Goal: Information Seeking & Learning: Compare options

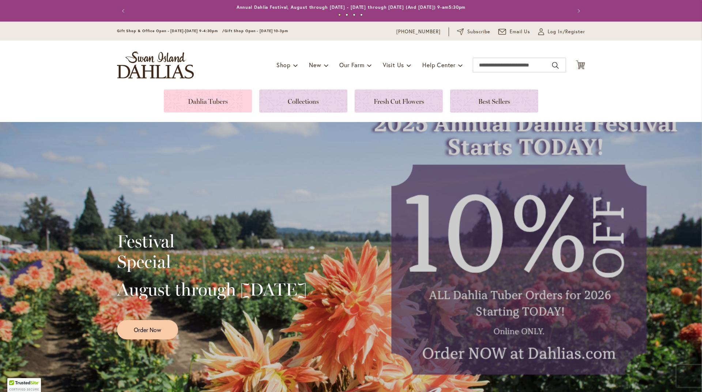
click at [208, 100] on link at bounding box center [208, 101] width 88 height 23
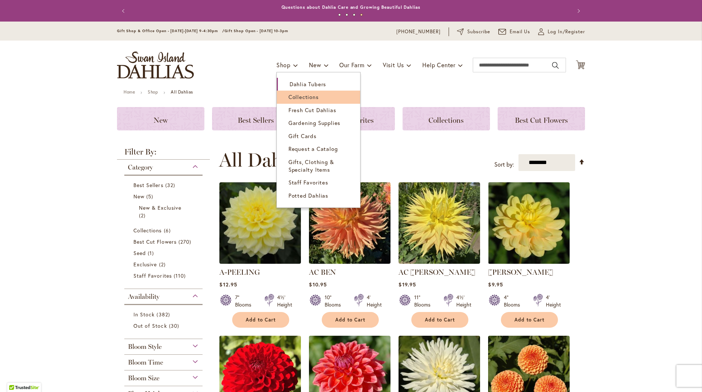
click at [298, 98] on span "Collections" at bounding box center [303, 96] width 30 height 7
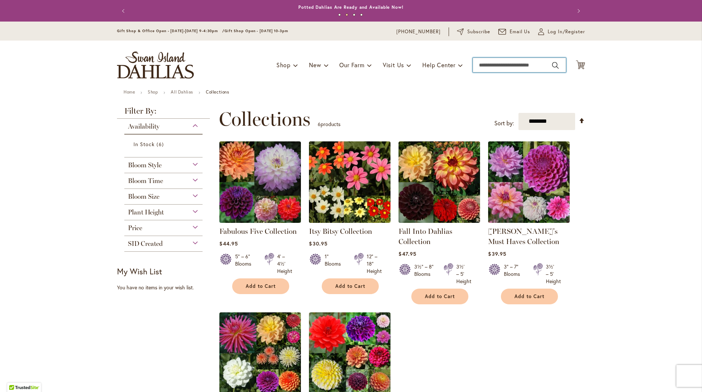
click at [515, 63] on input "Search" at bounding box center [518, 65] width 93 height 15
click at [192, 164] on div "Bloom Style" at bounding box center [163, 163] width 78 height 12
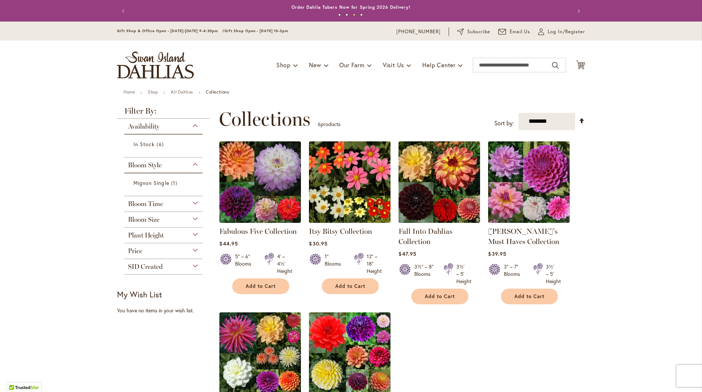
click at [192, 164] on div "Bloom Style" at bounding box center [163, 163] width 78 height 12
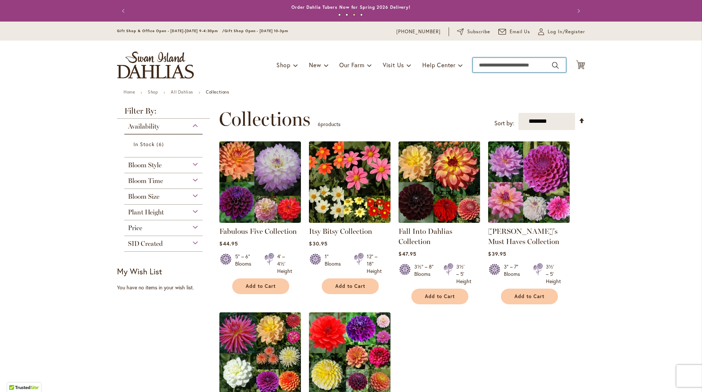
click at [491, 65] on input "Search" at bounding box center [518, 65] width 93 height 15
type input "***"
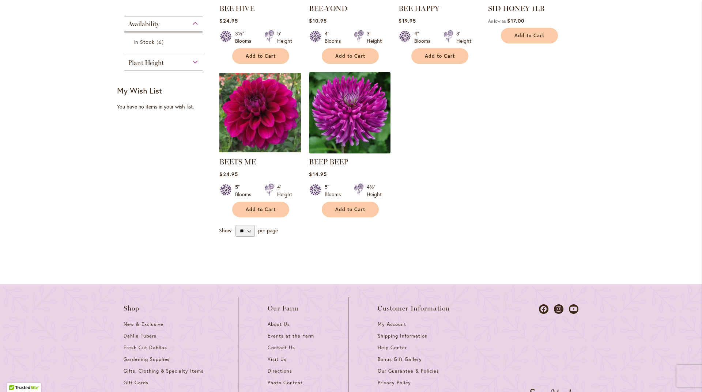
scroll to position [183, 0]
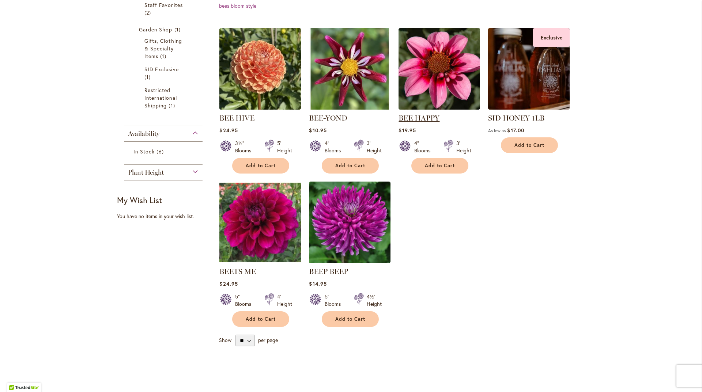
click at [416, 119] on link "BEE HAPPY" at bounding box center [418, 118] width 41 height 9
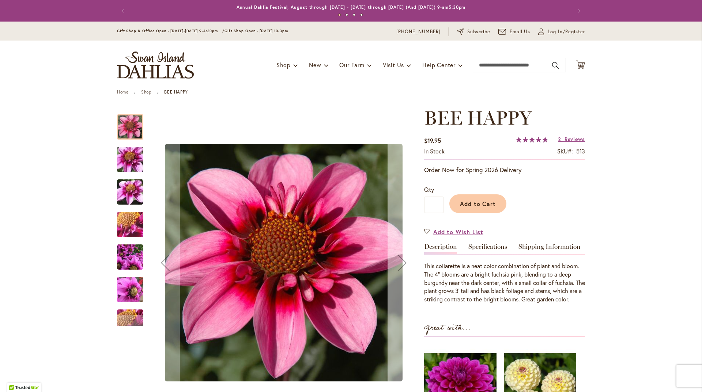
scroll to position [73, 0]
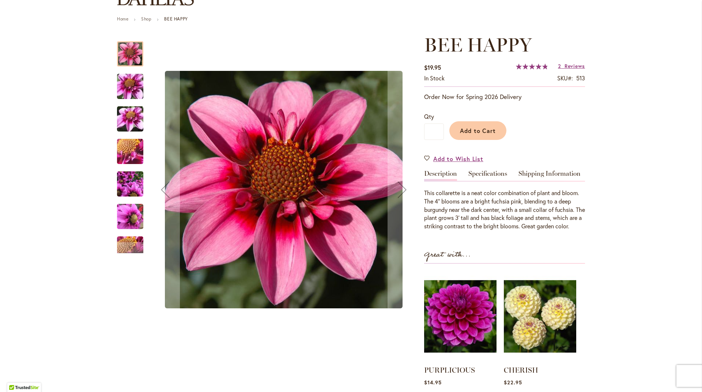
click at [125, 147] on img "BEE HAPPY" at bounding box center [130, 151] width 53 height 39
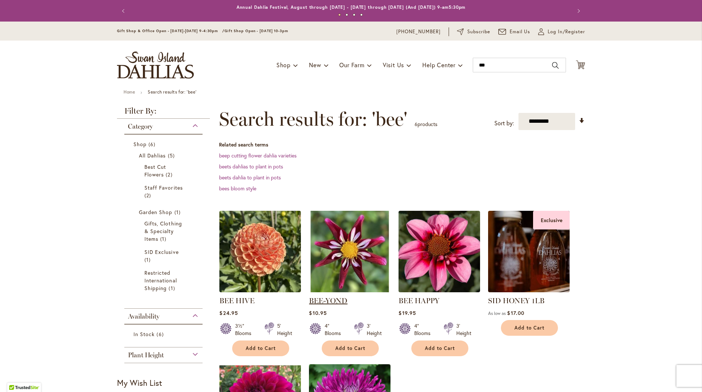
click at [320, 297] on link "BEE-YOND" at bounding box center [328, 300] width 38 height 9
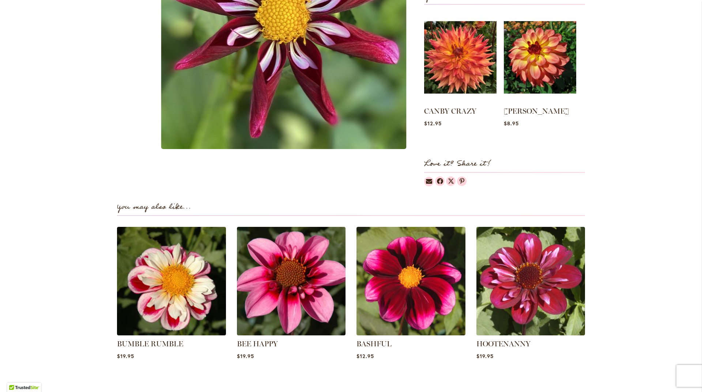
scroll to position [402, 0]
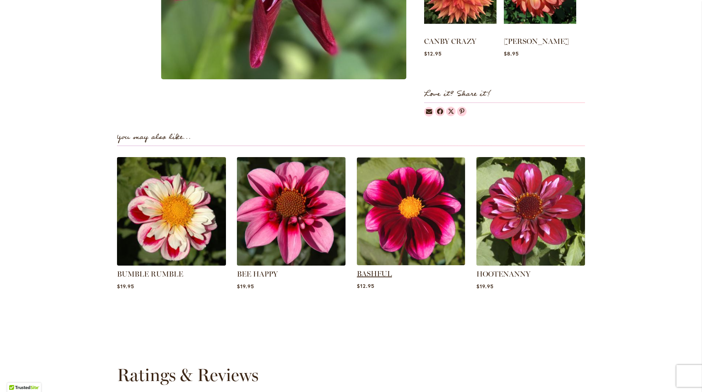
click at [371, 275] on link "BASHFUL" at bounding box center [374, 273] width 35 height 9
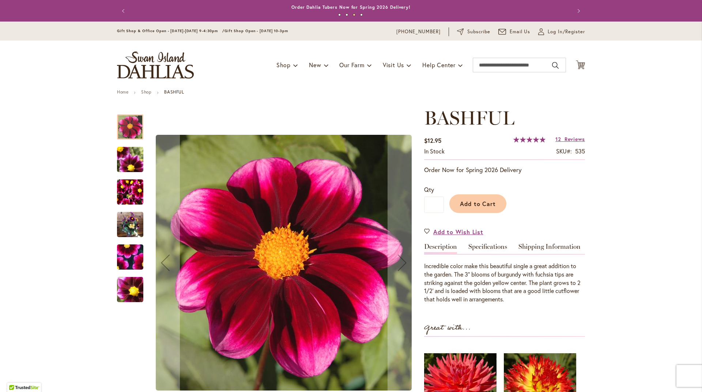
click at [130, 230] on img "BASHFUL" at bounding box center [130, 224] width 26 height 35
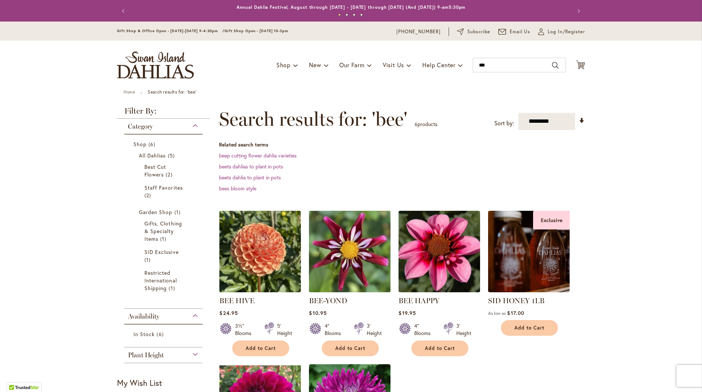
click at [339, 273] on img at bounding box center [350, 252] width 86 height 86
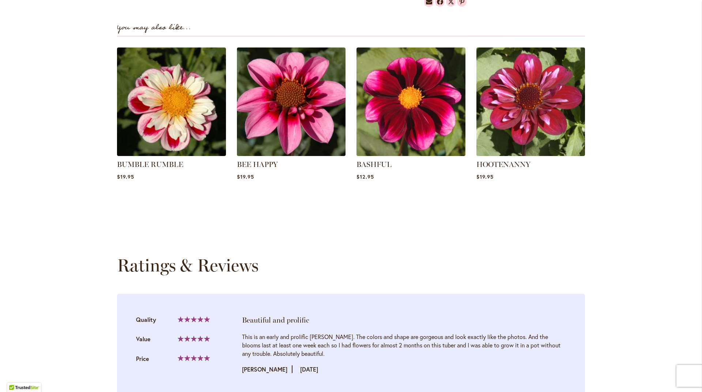
scroll to position [475, 0]
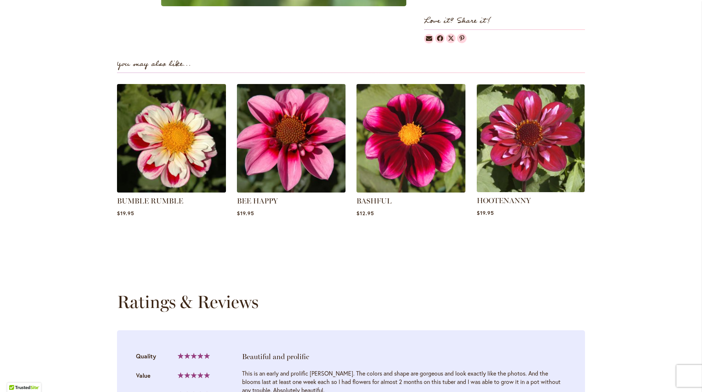
click at [508, 206] on div "HOOTENANNY $19.95" at bounding box center [530, 205] width 108 height 21
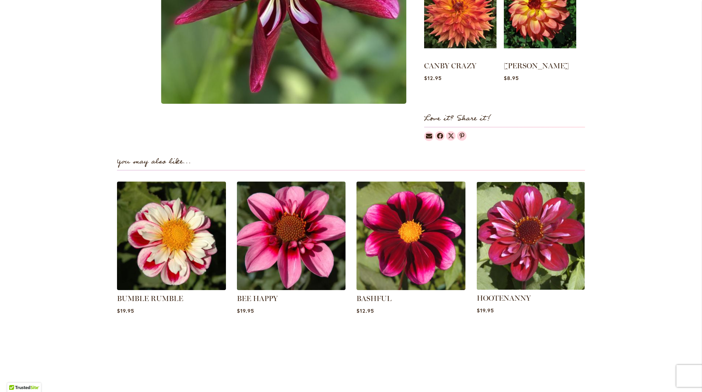
scroll to position [438, 0]
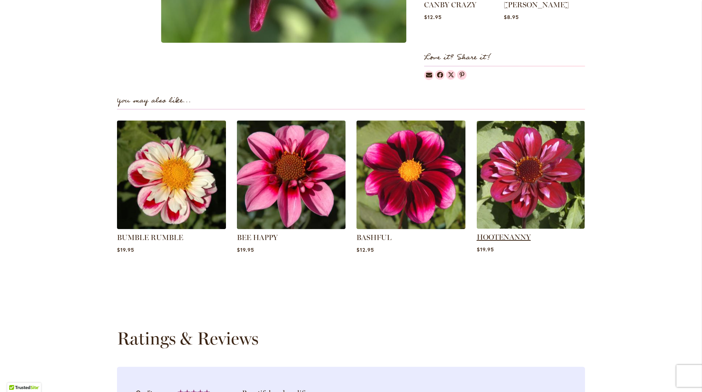
click at [512, 240] on link "HOOTENANNY" at bounding box center [503, 237] width 54 height 9
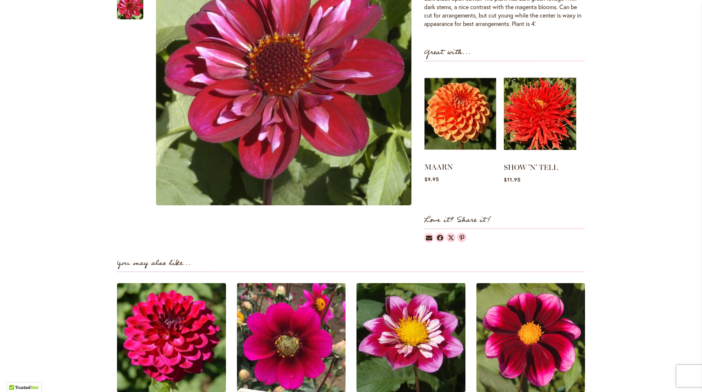
scroll to position [438, 0]
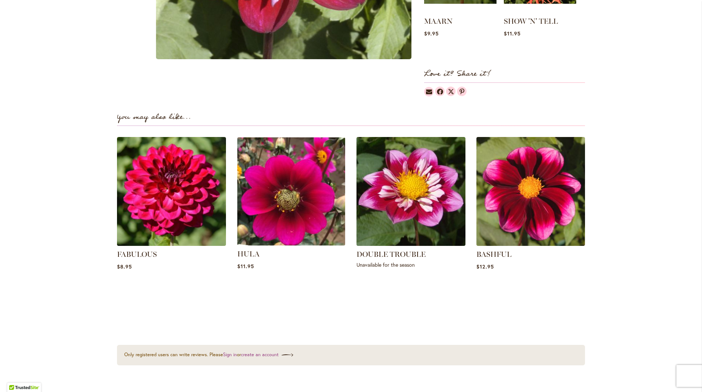
click at [301, 212] on img at bounding box center [290, 191] width 113 height 113
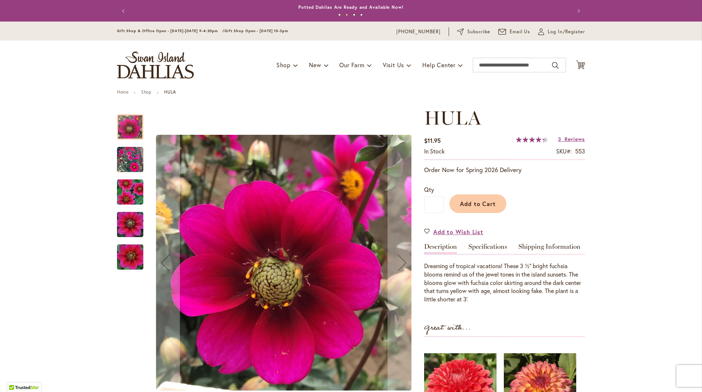
click at [126, 186] on img "HULA" at bounding box center [130, 192] width 53 height 35
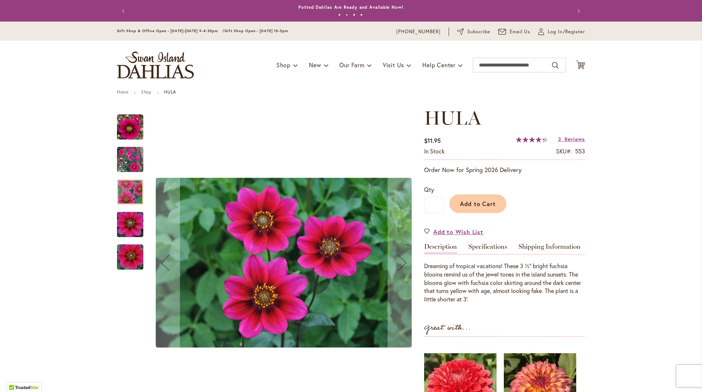
click at [128, 227] on img "HULA" at bounding box center [130, 224] width 53 height 35
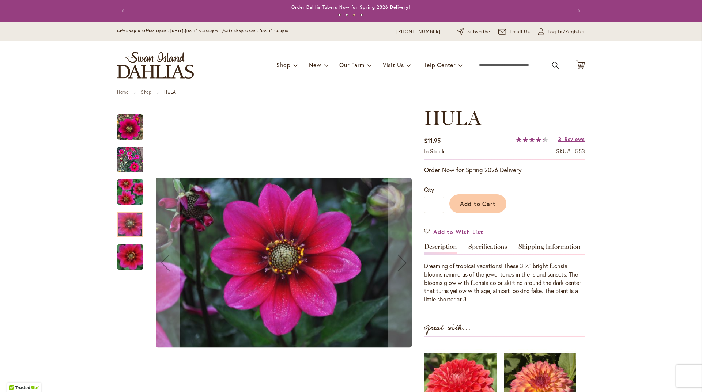
click at [129, 267] on img "HULA" at bounding box center [130, 257] width 53 height 35
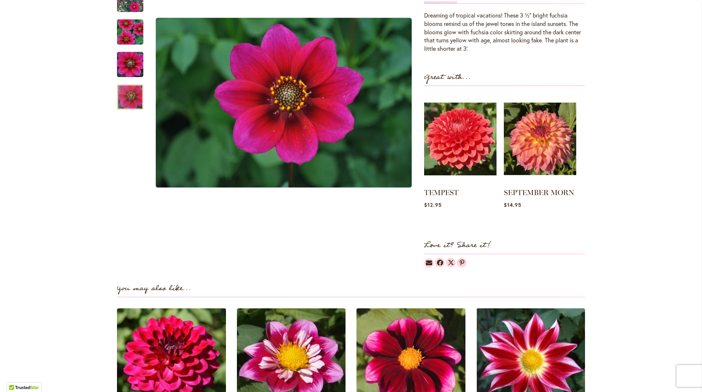
scroll to position [329, 0]
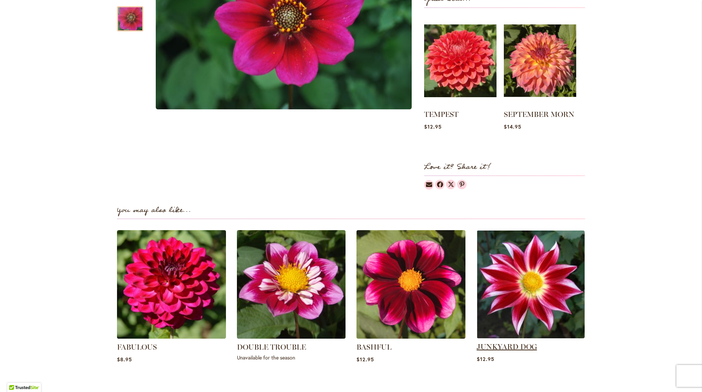
click at [510, 348] on link "JUNKYARD DOG" at bounding box center [506, 346] width 60 height 9
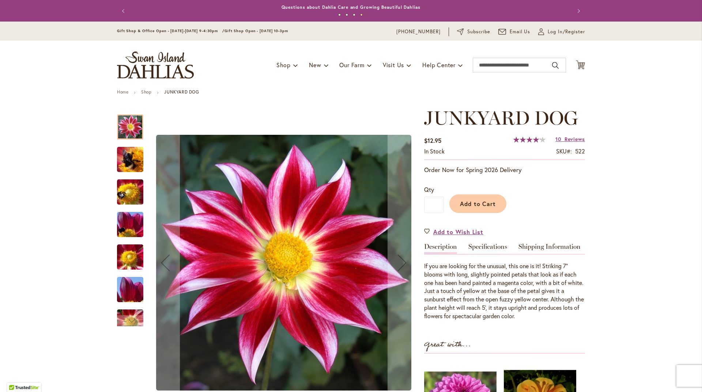
click at [136, 160] on img "JUNKYARD DOG" at bounding box center [130, 159] width 53 height 39
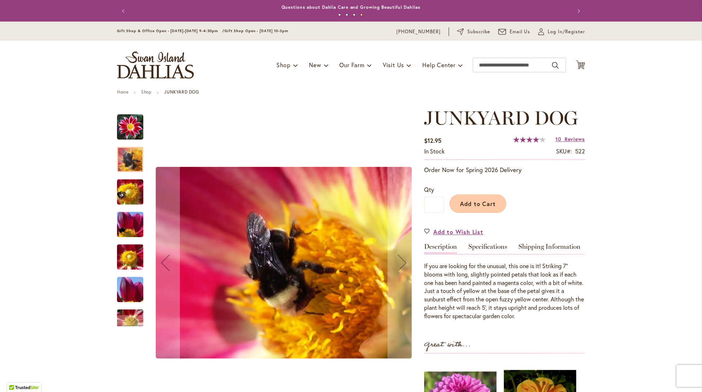
click at [120, 263] on img "JUNKYARD DOG" at bounding box center [130, 257] width 53 height 39
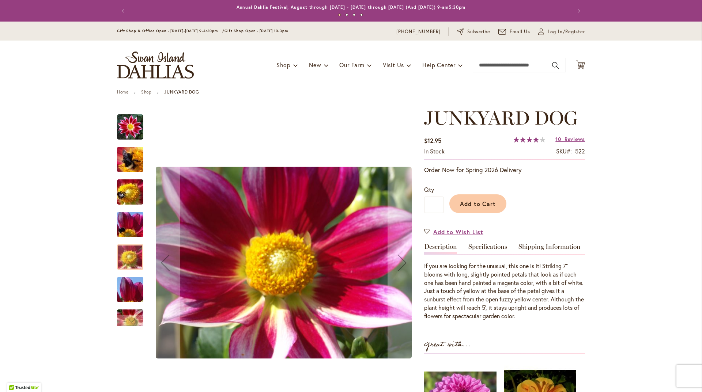
scroll to position [146, 0]
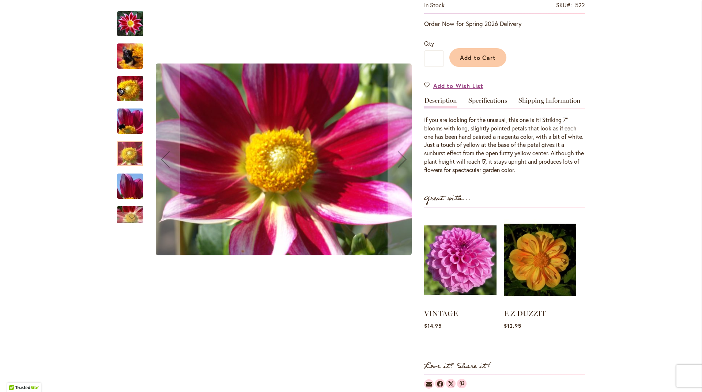
click at [133, 194] on img "JUNKYARD DOG" at bounding box center [130, 186] width 53 height 39
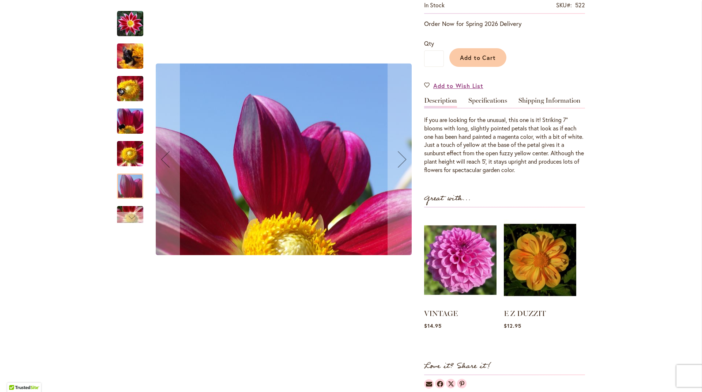
click at [130, 219] on div "Next" at bounding box center [130, 217] width 11 height 11
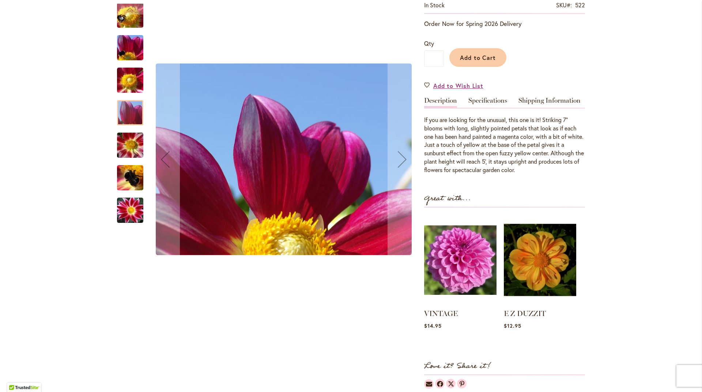
click at [128, 216] on img "JUNKYARD DOG" at bounding box center [130, 210] width 53 height 35
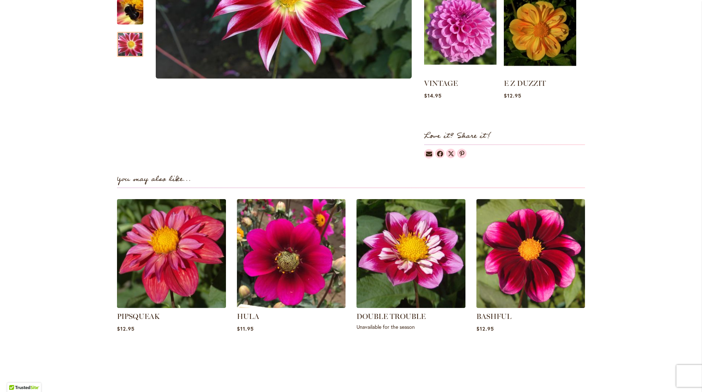
scroll to position [256, 0]
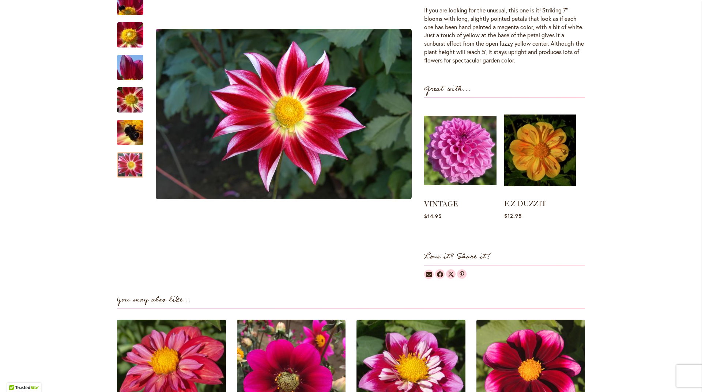
click at [537, 164] on img at bounding box center [540, 151] width 72 height 90
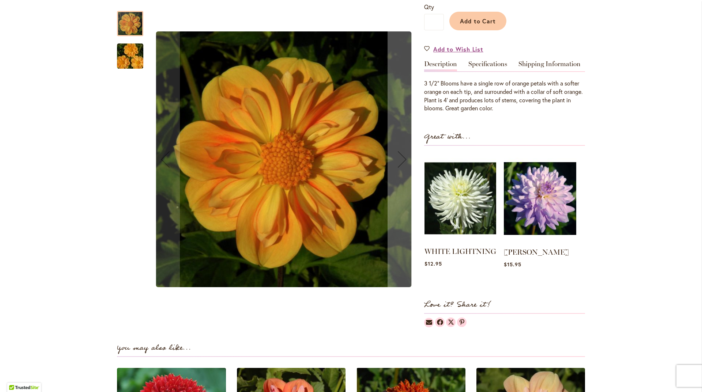
scroll to position [402, 0]
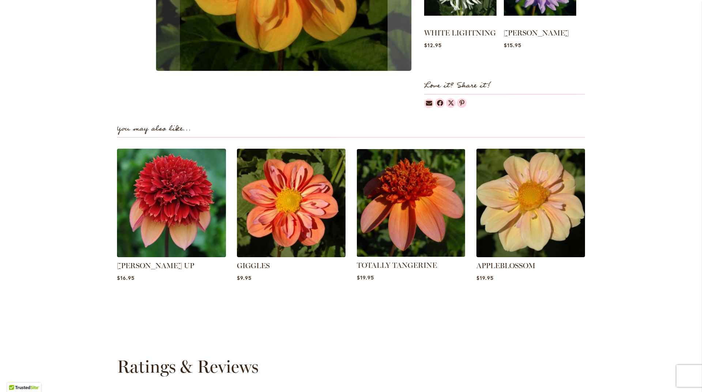
click at [419, 222] on img at bounding box center [410, 202] width 113 height 113
